Goal: Information Seeking & Learning: Learn about a topic

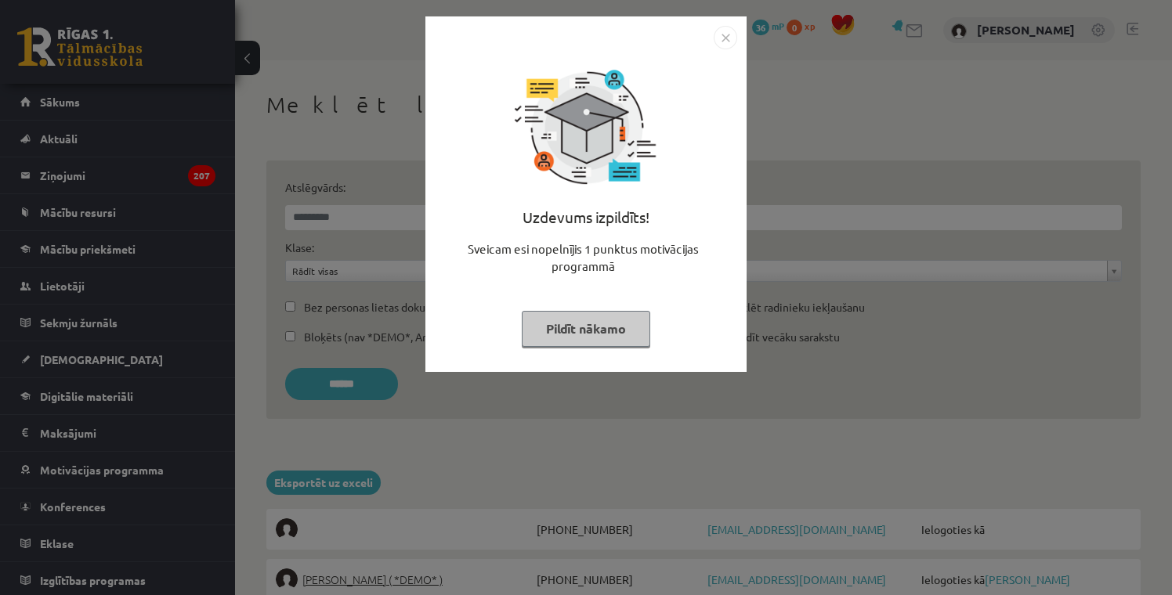
click at [729, 31] on img "Close" at bounding box center [726, 38] width 24 height 24
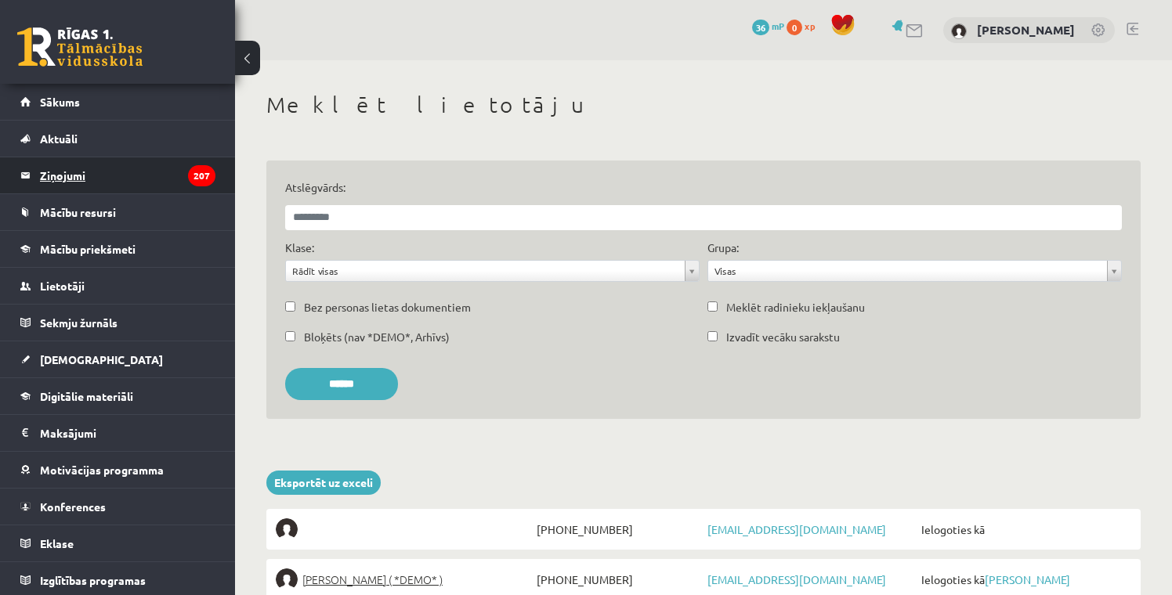
click at [72, 183] on legend "Ziņojumi 207" at bounding box center [127, 175] width 175 height 36
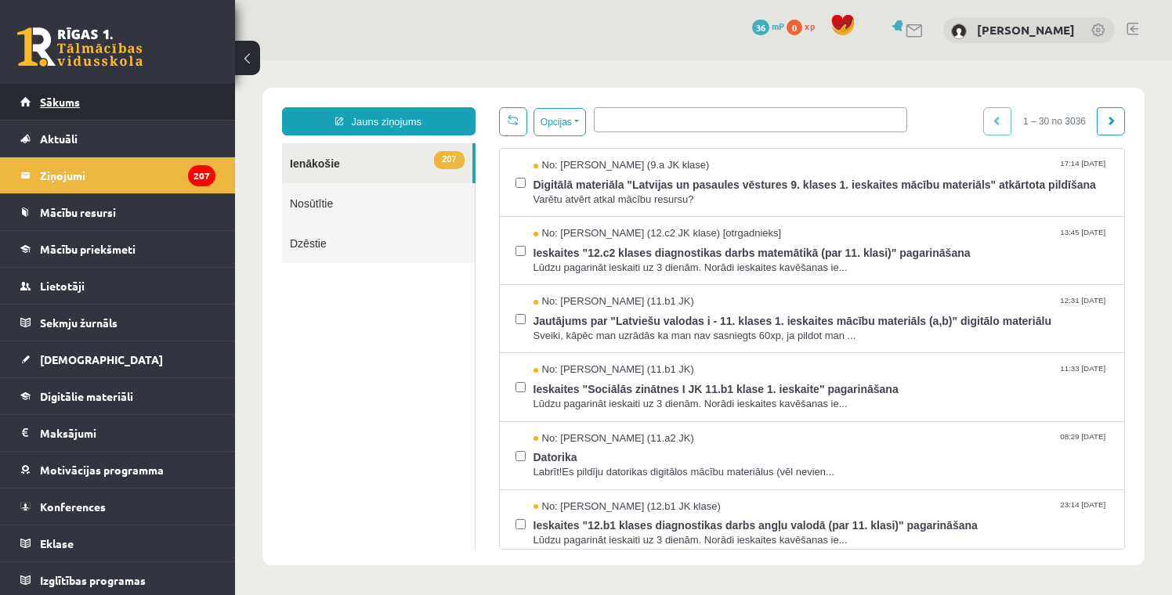
click at [67, 110] on link "Sākums" at bounding box center [117, 102] width 195 height 36
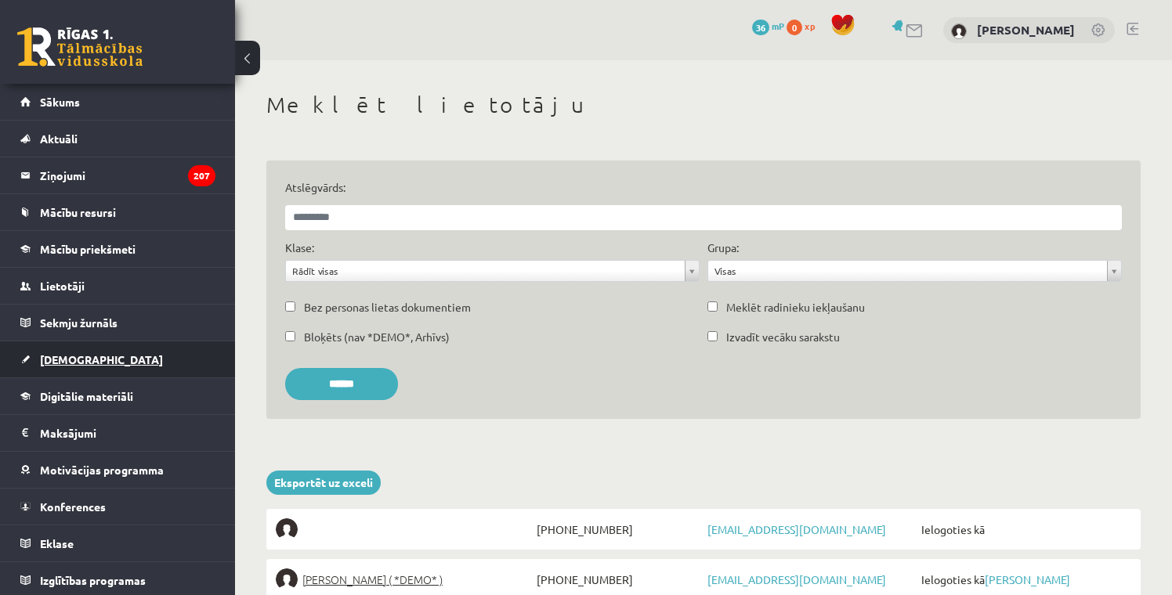
click at [52, 360] on span "[DEMOGRAPHIC_DATA]" at bounding box center [101, 360] width 123 height 14
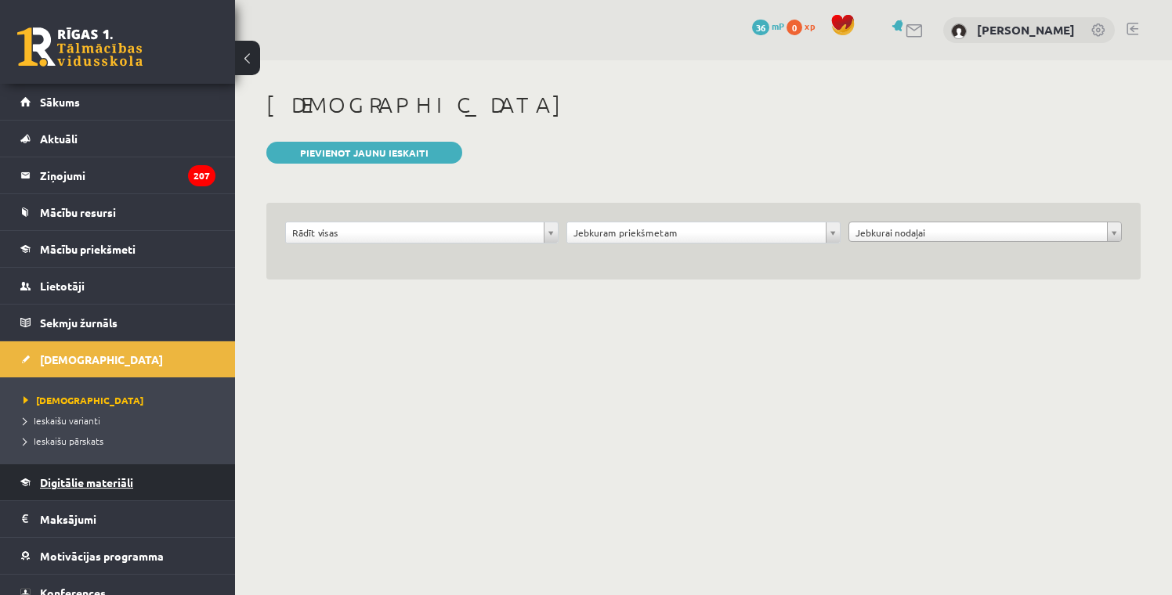
click at [93, 484] on span "Digitālie materiāli" at bounding box center [86, 483] width 93 height 14
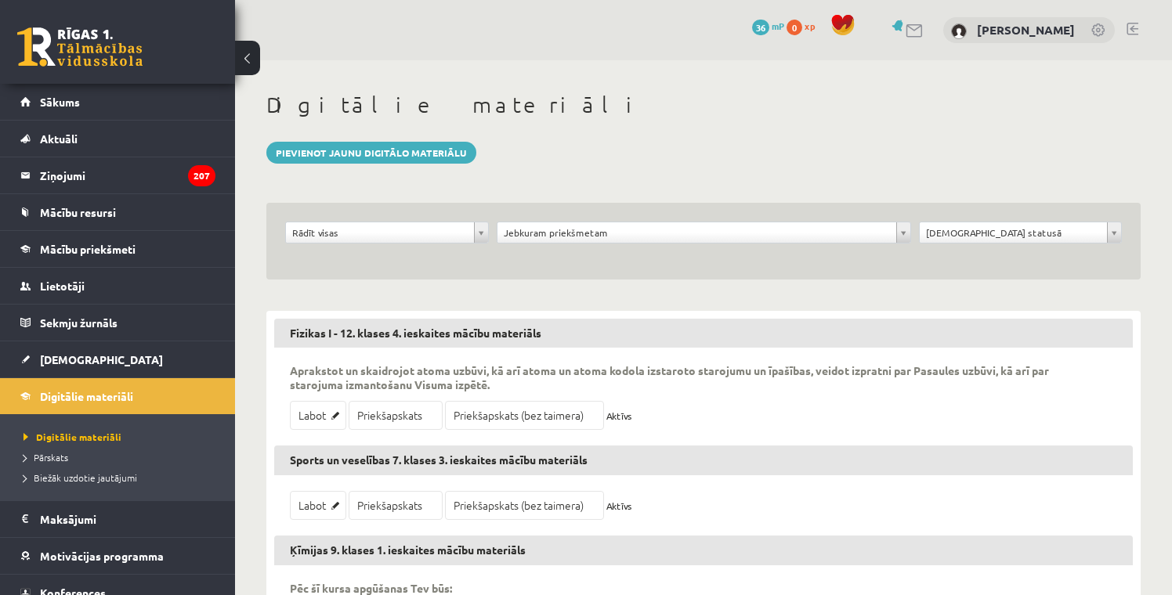
click at [572, 219] on div "**********" at bounding box center [703, 241] width 874 height 77
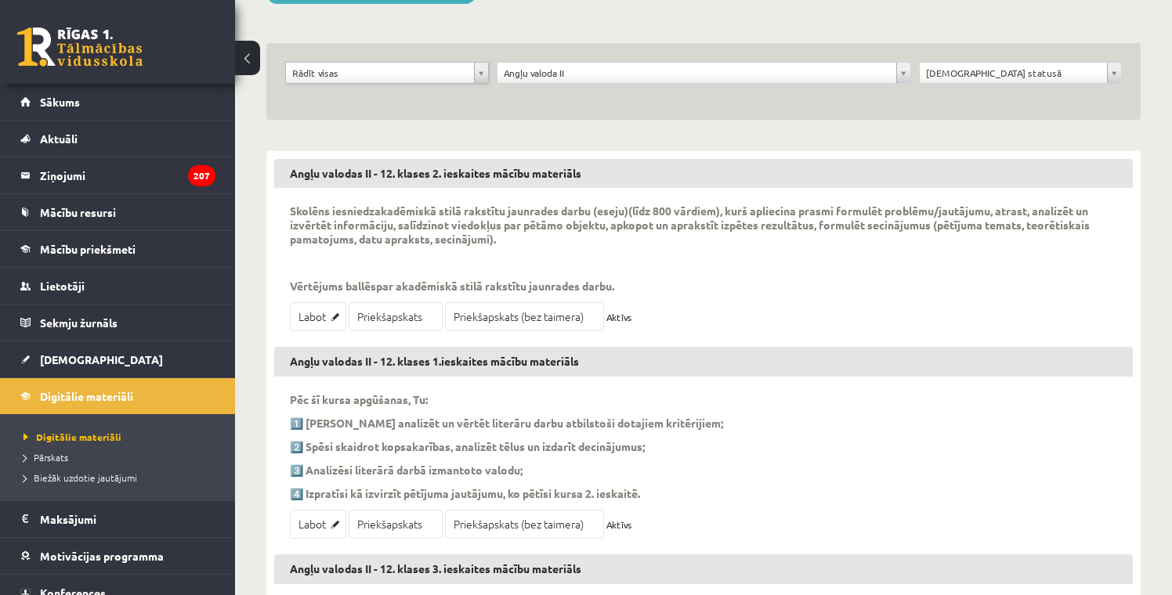
scroll to position [165, 0]
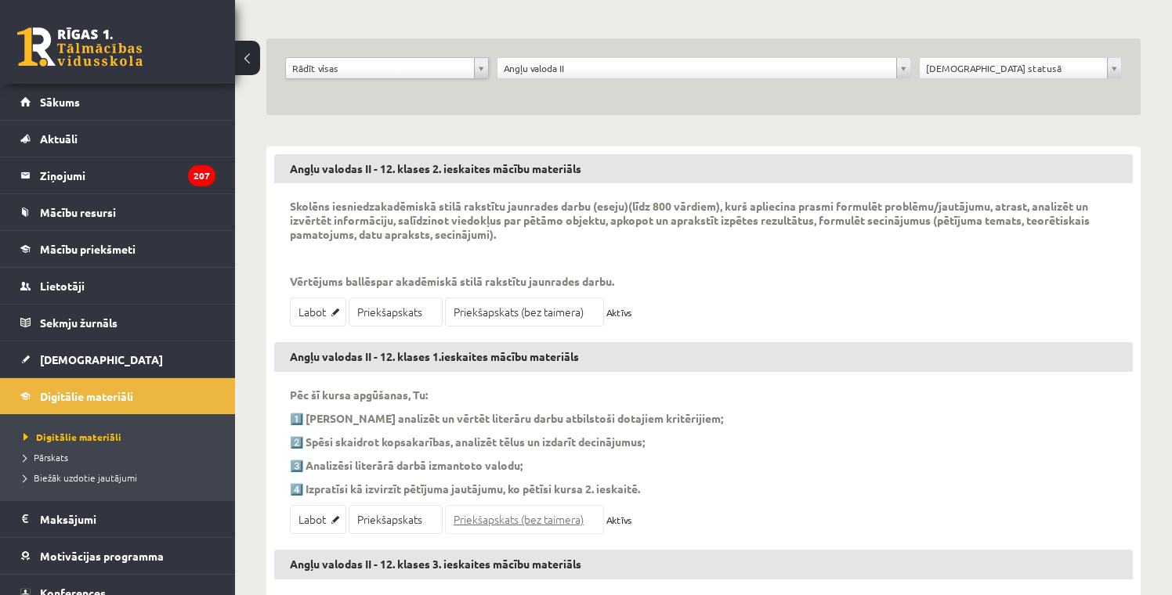
click at [519, 517] on link "Priekšapskats (bez taimera)" at bounding box center [524, 519] width 159 height 29
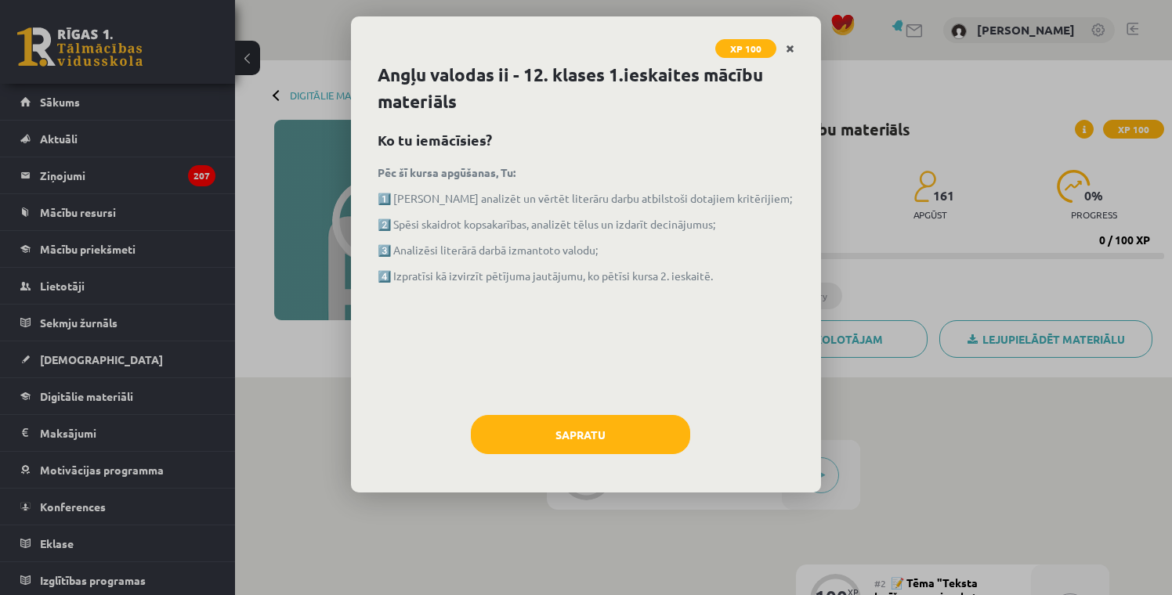
click at [794, 42] on link "Close" at bounding box center [789, 49] width 27 height 31
